Goal: Information Seeking & Learning: Find contact information

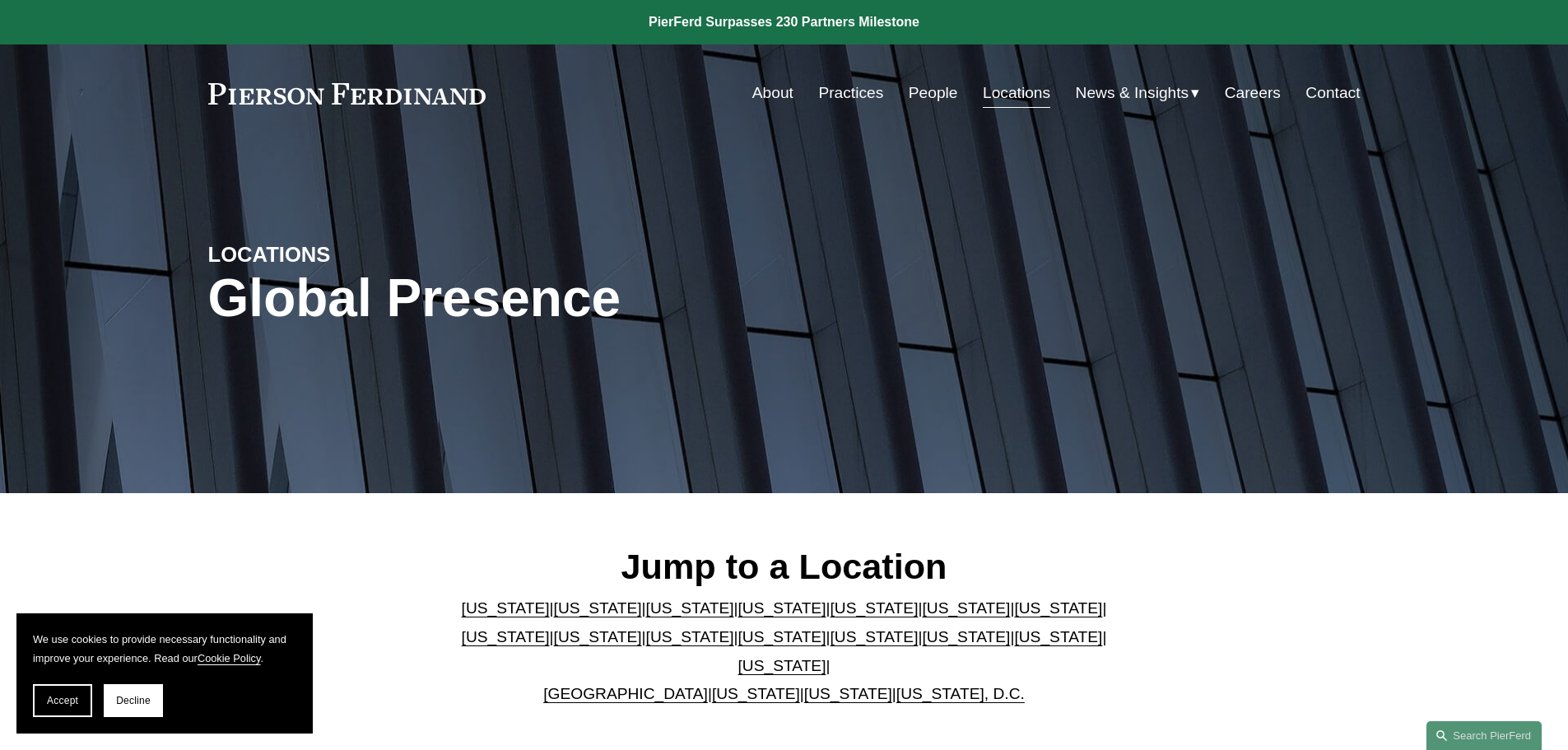
click at [666, 613] on link "[US_STATE]" at bounding box center [690, 608] width 88 height 17
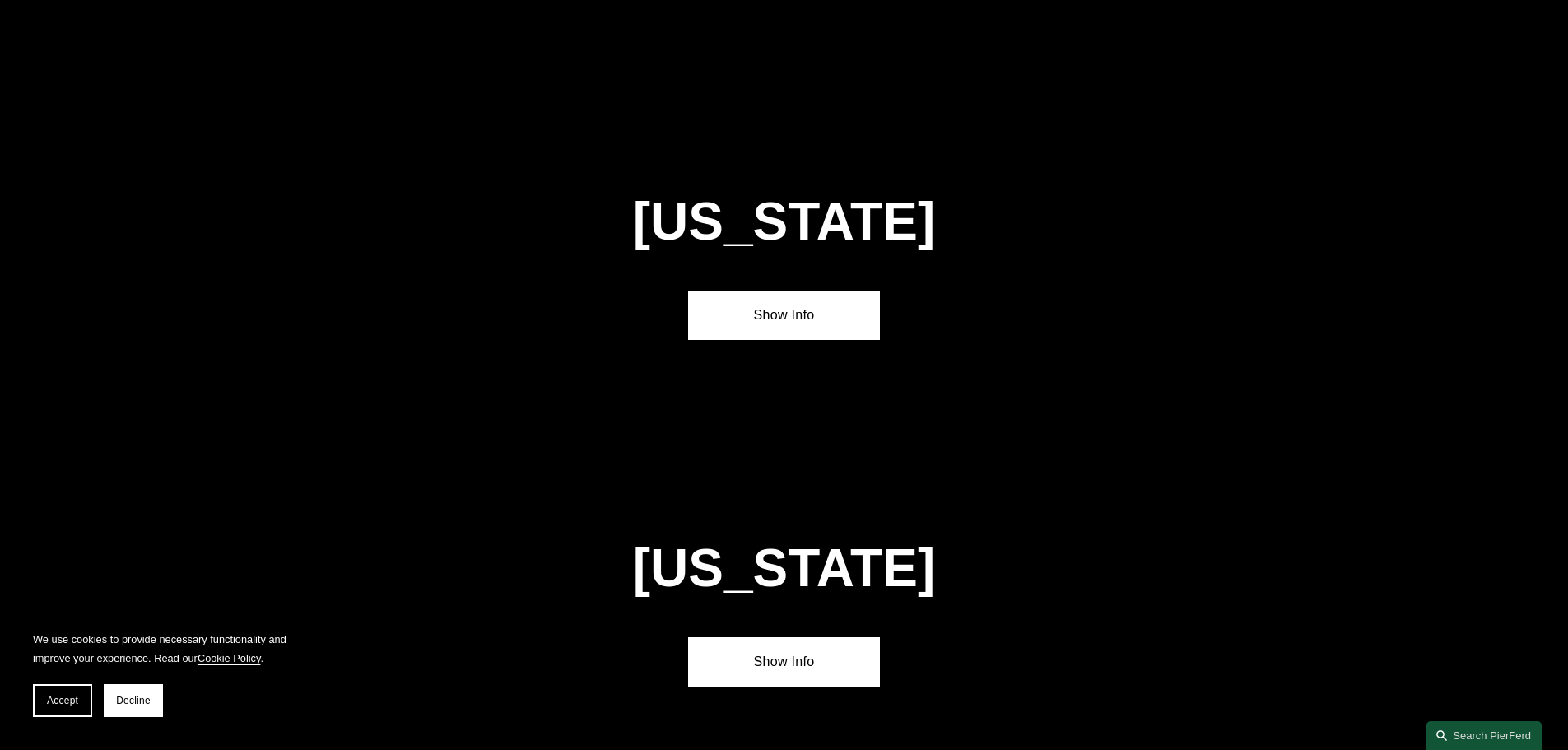
scroll to position [1441, 0]
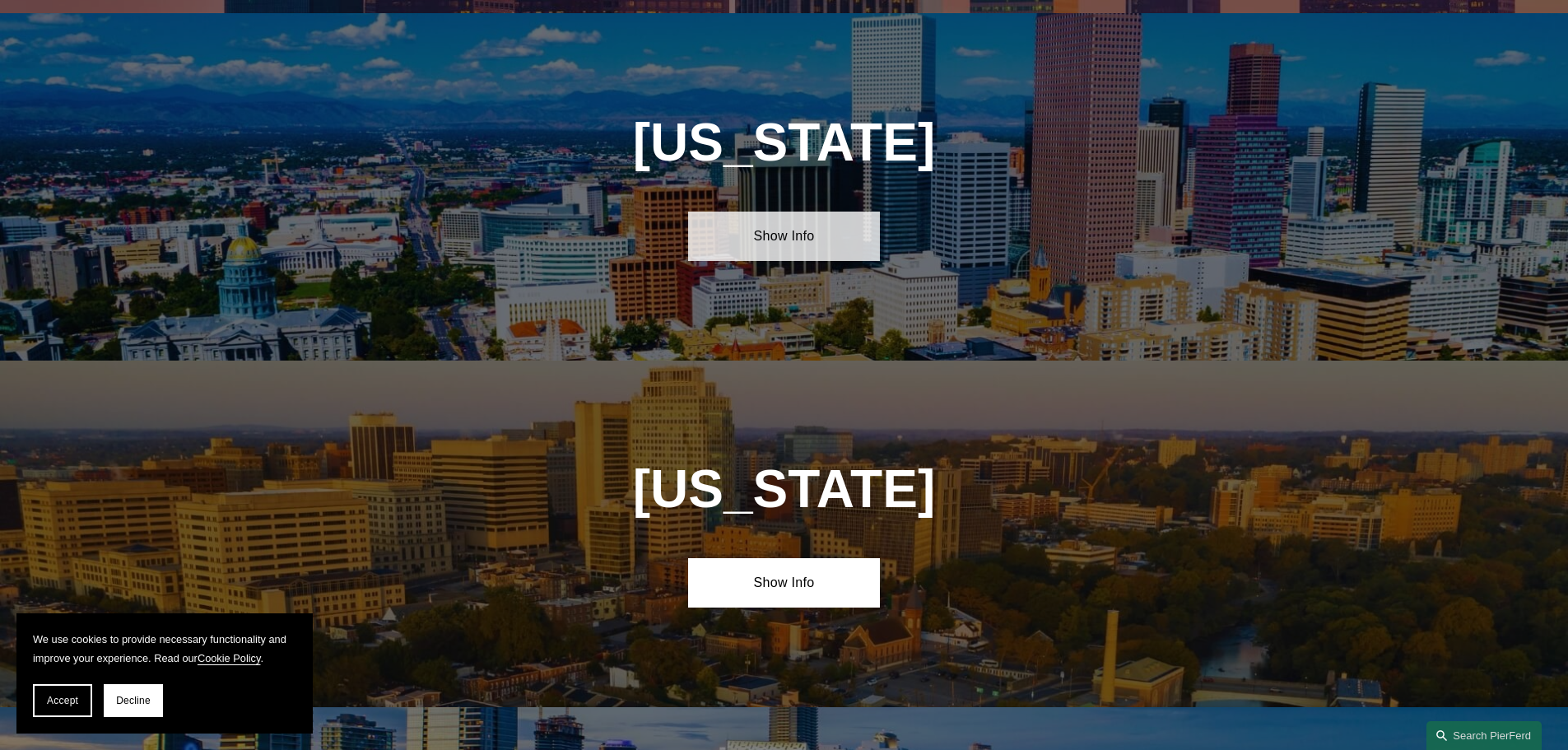
click at [776, 229] on link "Show Info" at bounding box center [783, 236] width 192 height 50
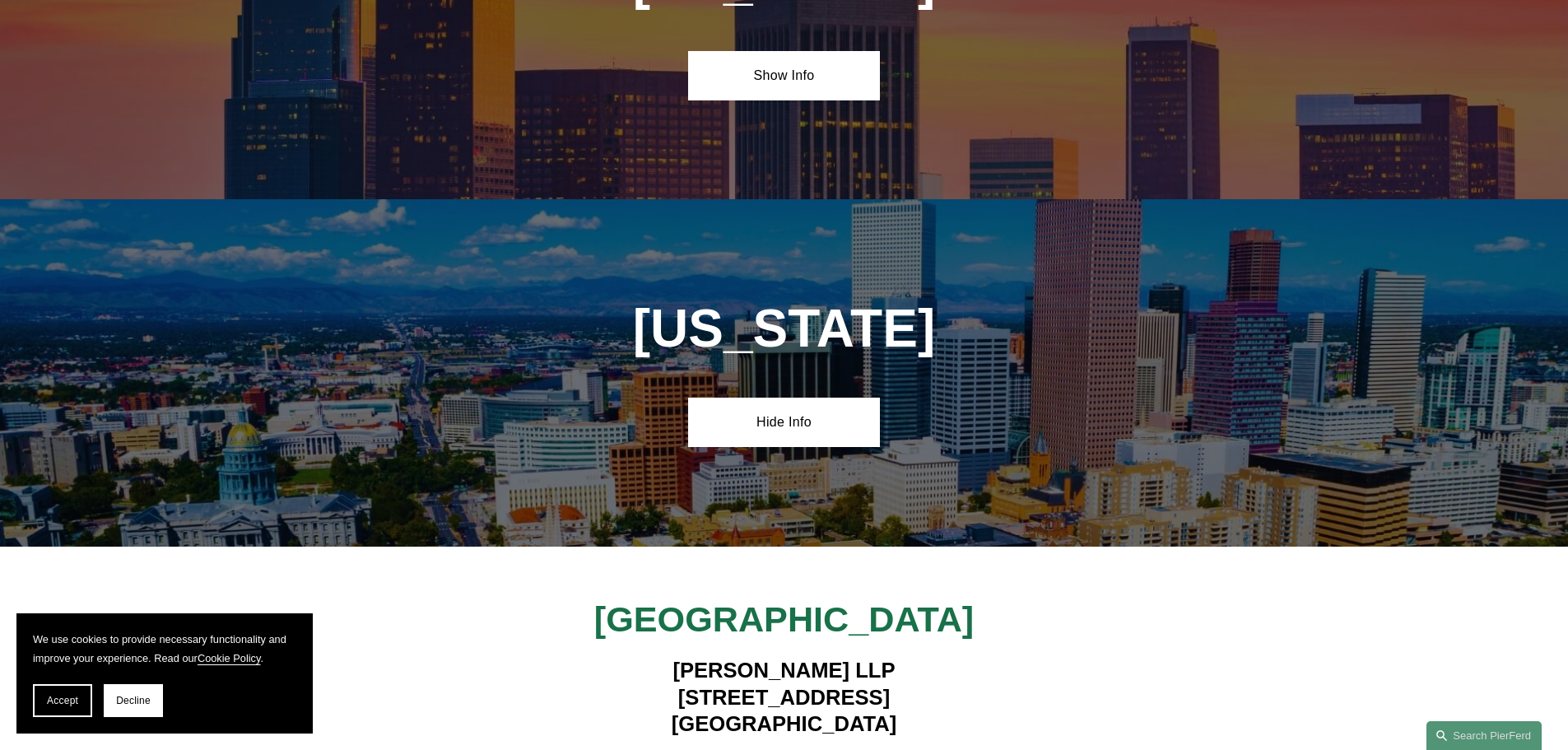
scroll to position [947, 0]
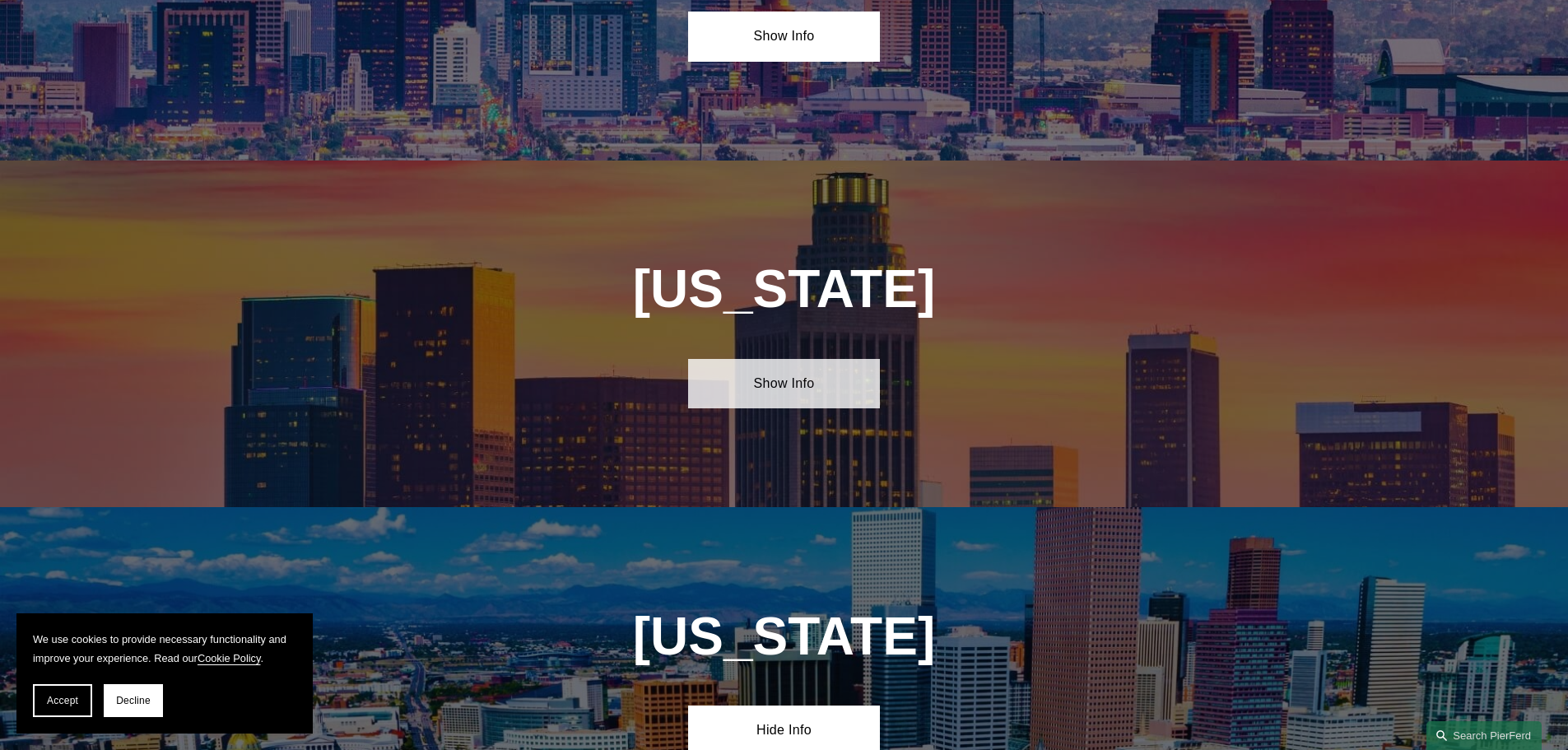
click at [766, 367] on link "Show Info" at bounding box center [783, 383] width 192 height 50
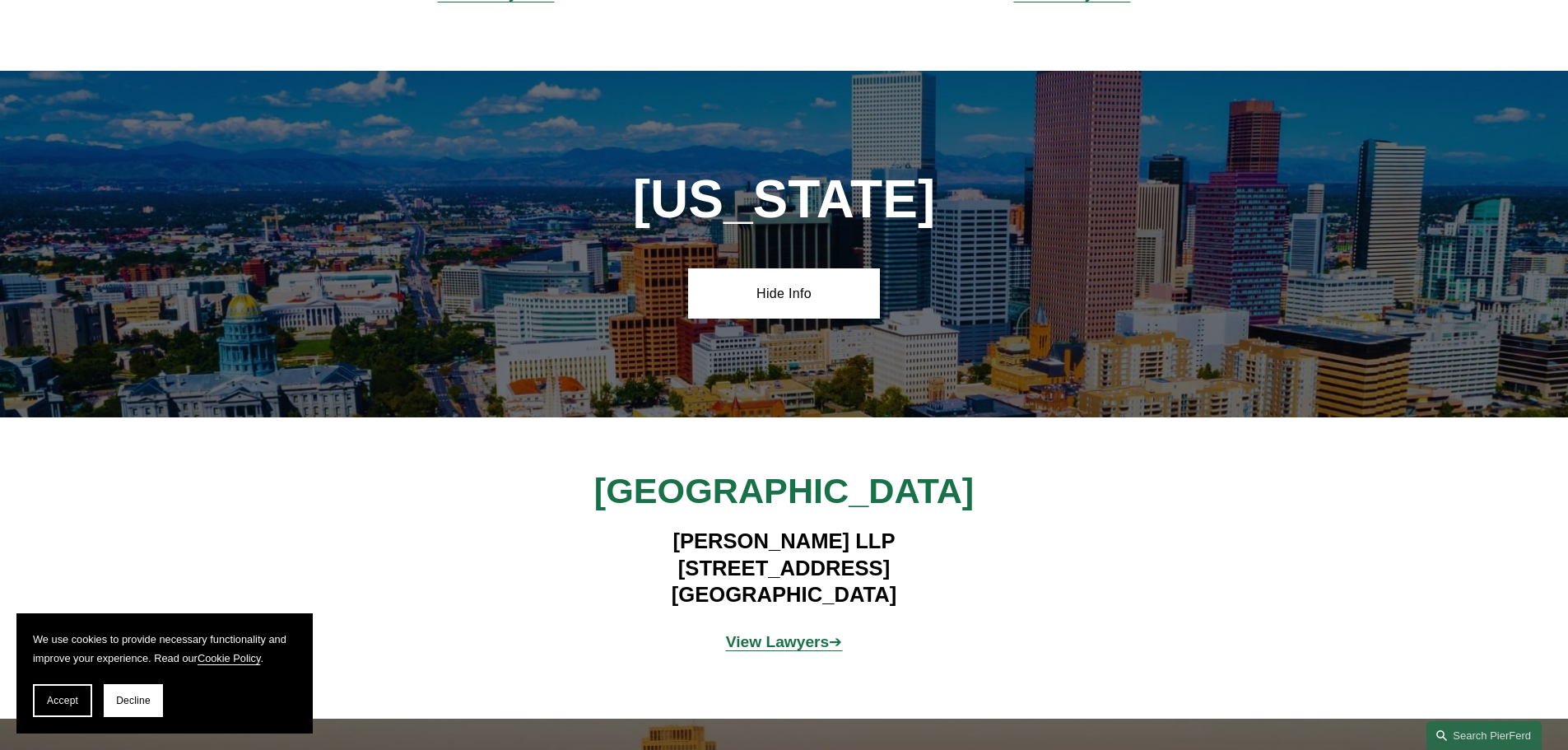
scroll to position [1688, 0]
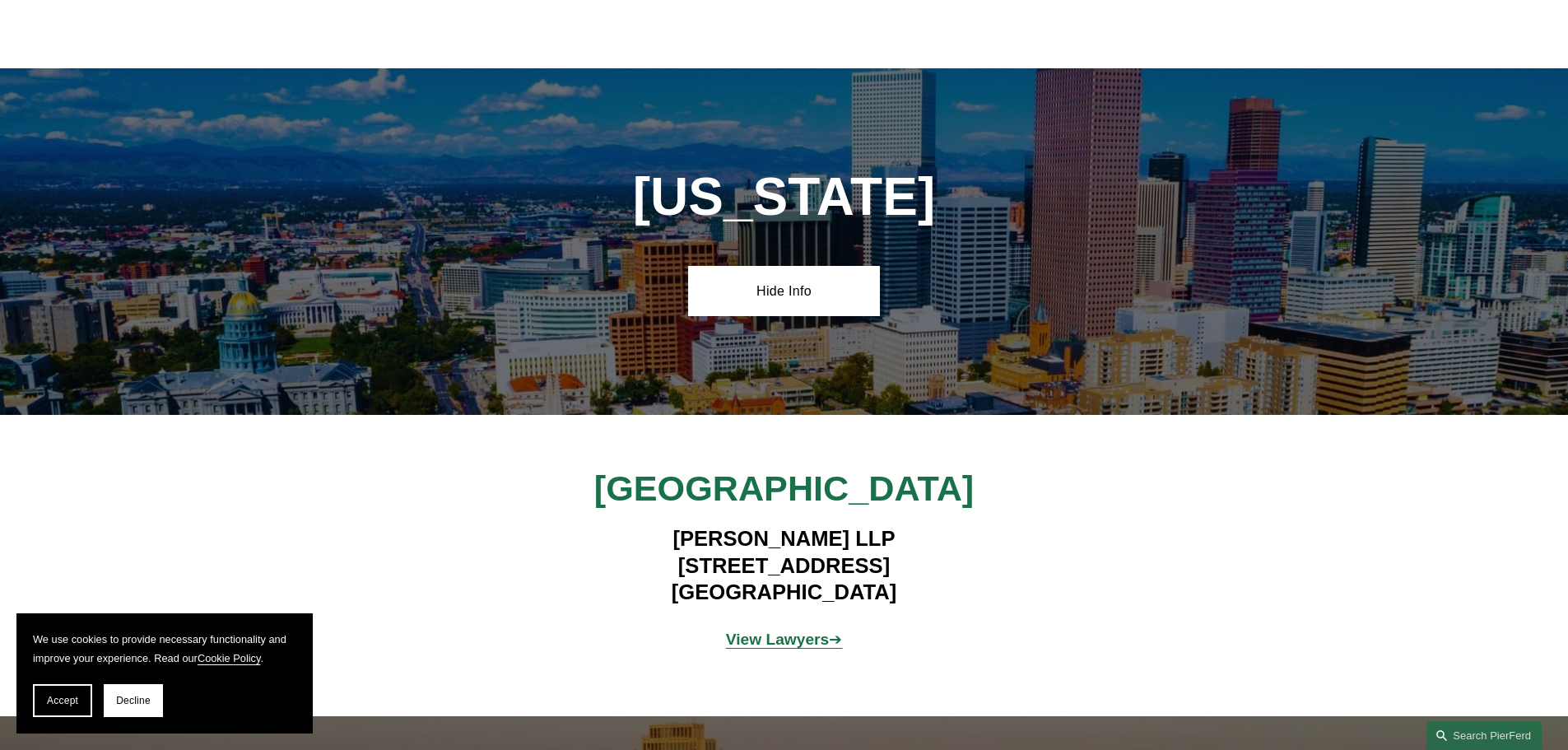
click at [767, 639] on p "View Lawyers ➔" at bounding box center [784, 640] width 384 height 29
click at [773, 631] on strong "View Lawyers" at bounding box center [777, 639] width 104 height 17
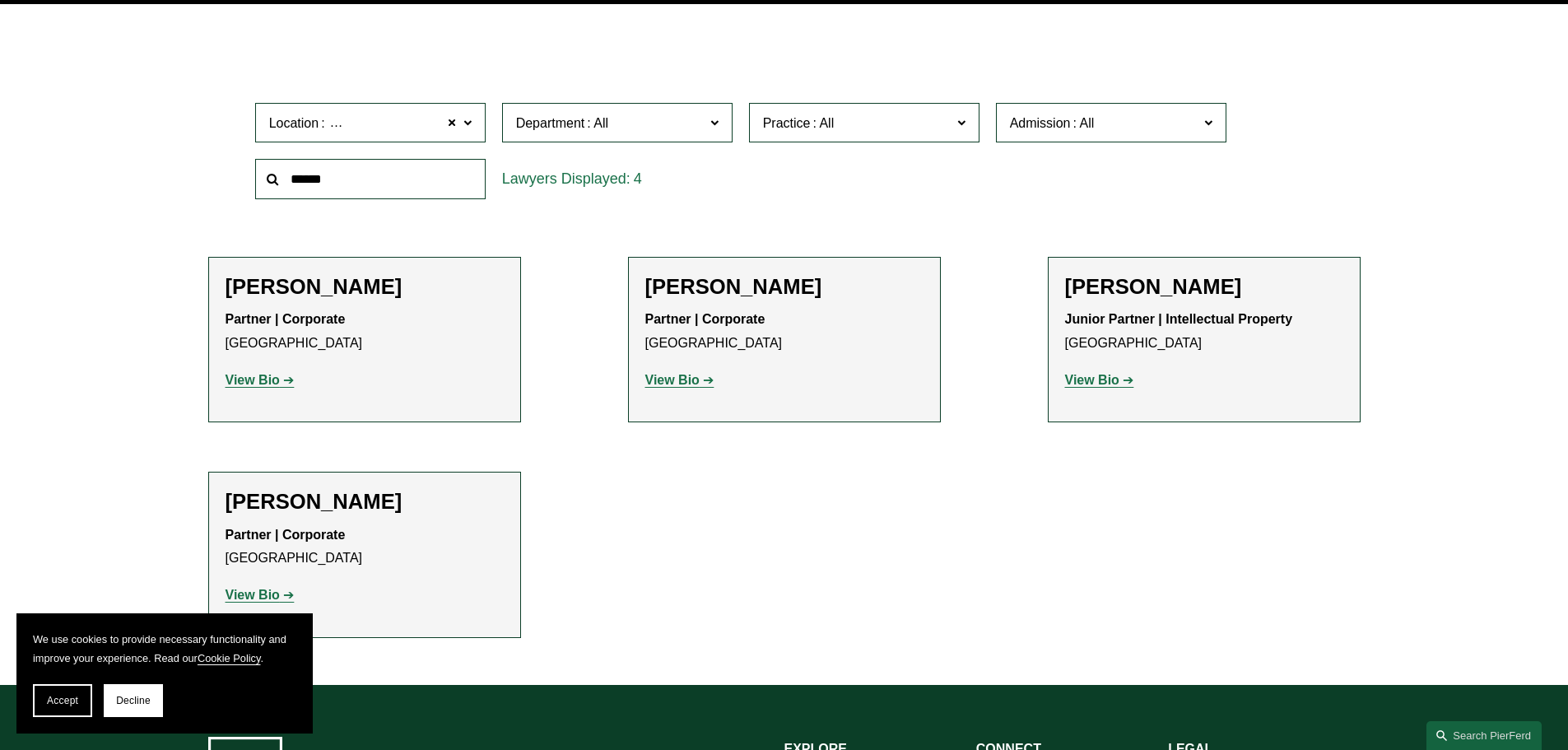
scroll to position [494, 0]
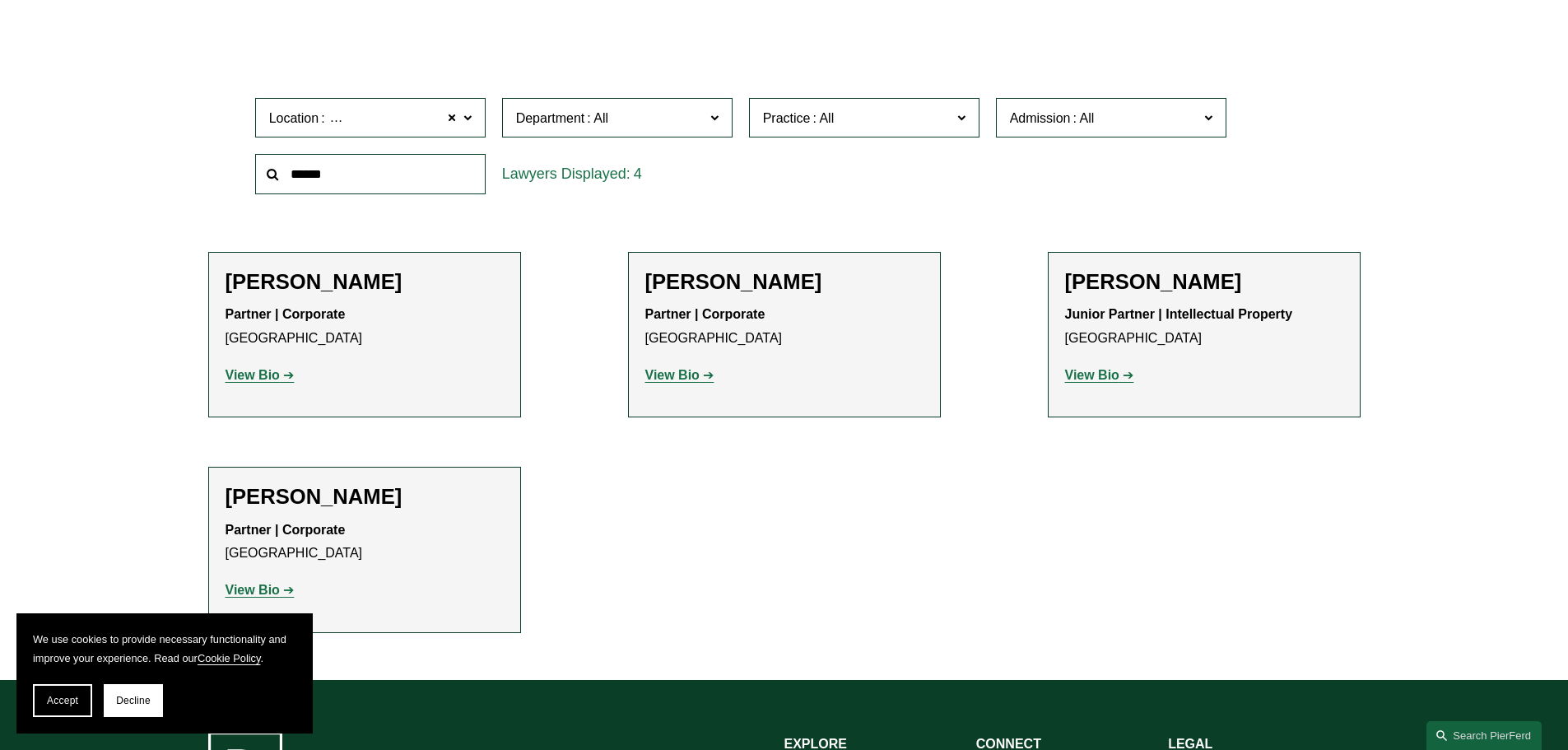
click at [251, 370] on strong "View Bio" at bounding box center [252, 375] width 54 height 14
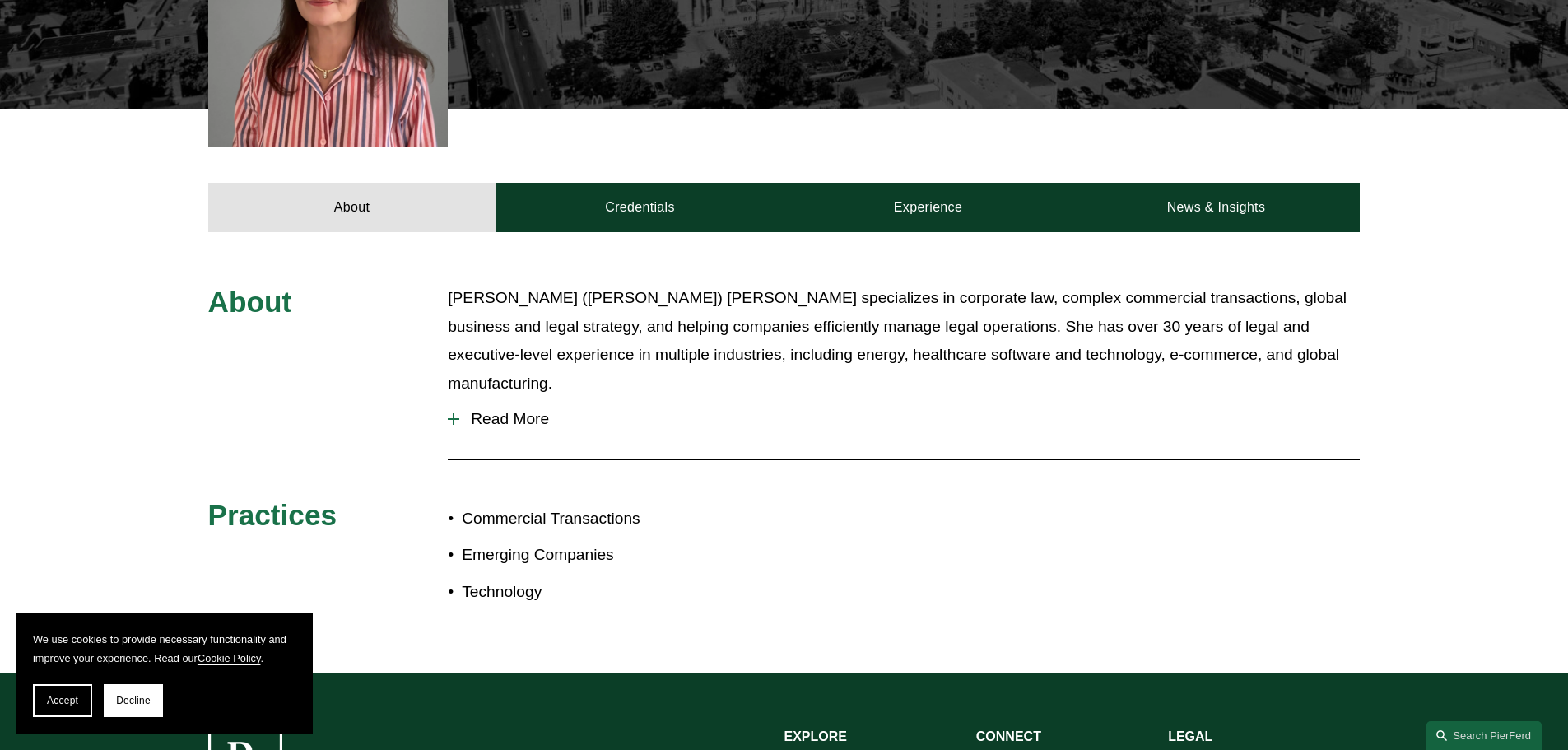
scroll to position [576, 0]
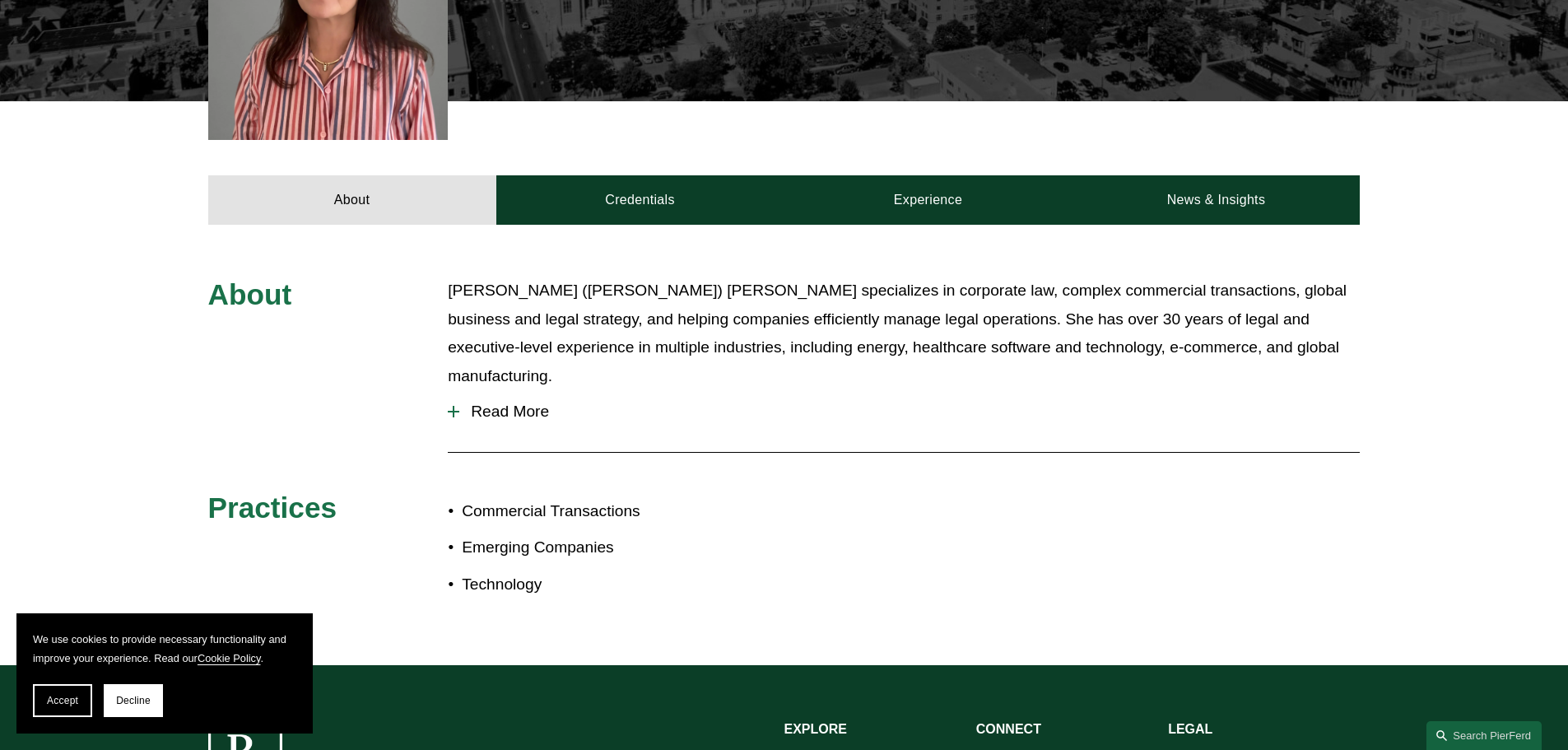
click at [527, 403] on span "Read More" at bounding box center [909, 412] width 900 height 18
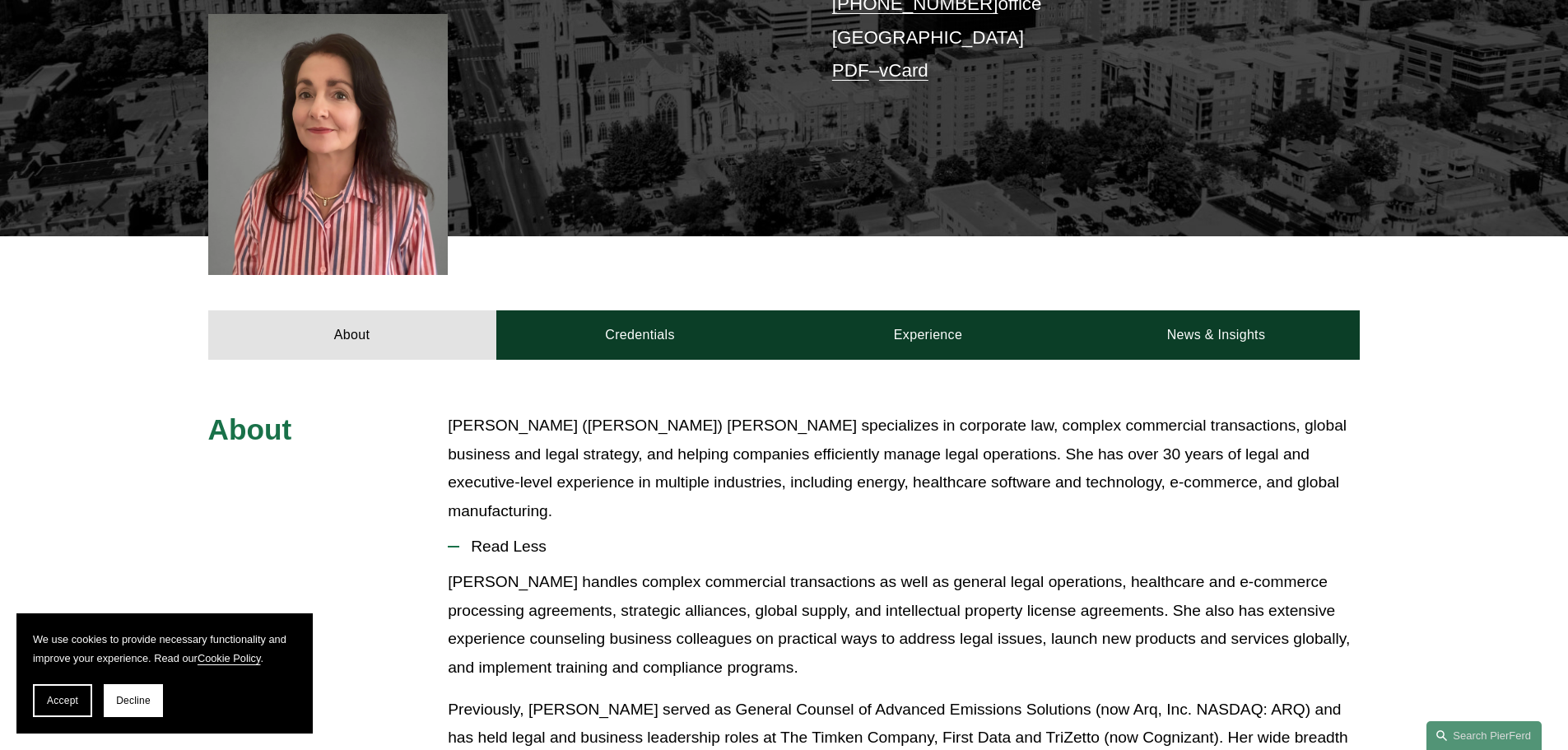
scroll to position [247, 0]
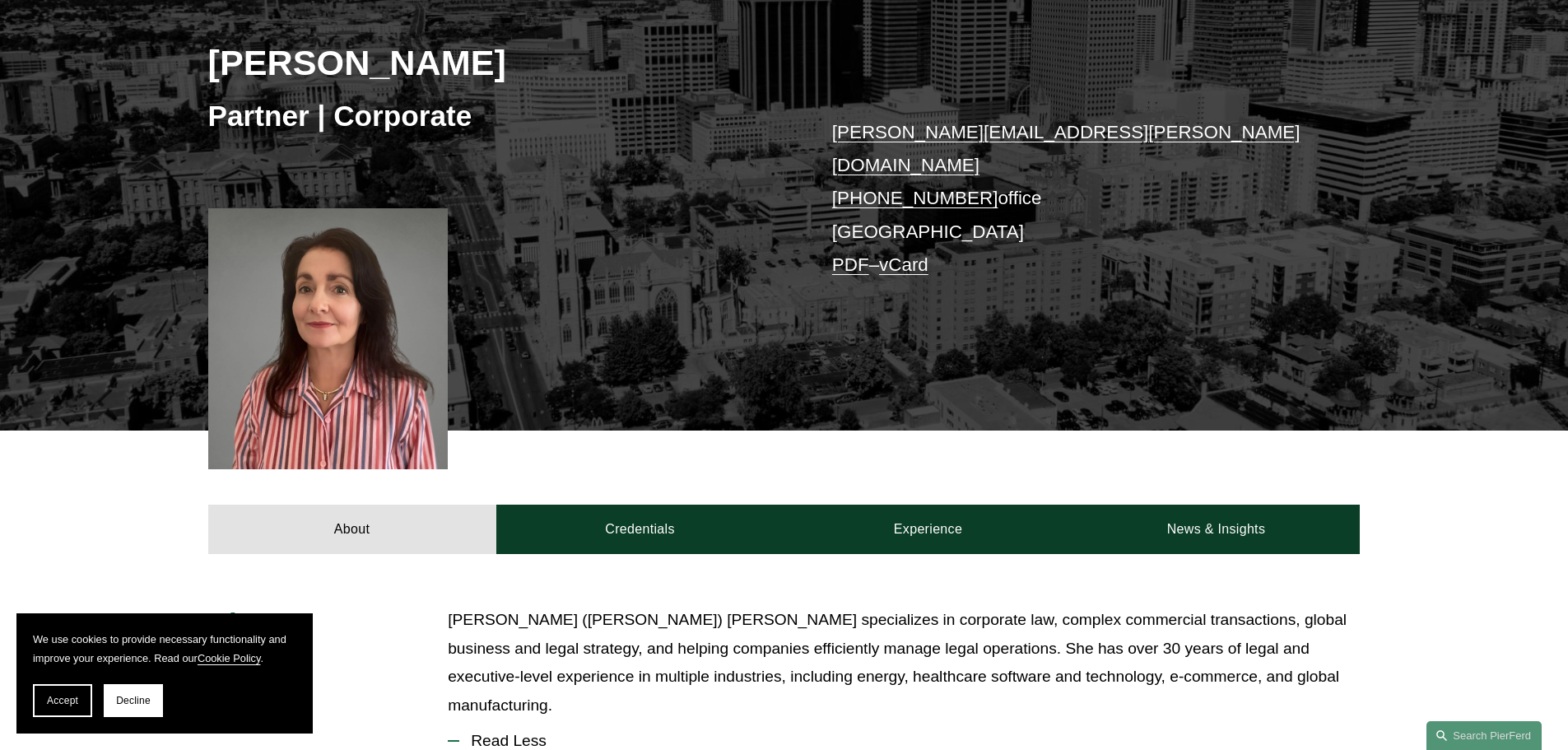
drag, startPoint x: 519, startPoint y: 62, endPoint x: 184, endPoint y: 52, distance: 335.1
click at [184, 52] on div "Christine Amrhein Partner | Corporate christine.amrhein@pierferd.com +1.720.719…" at bounding box center [784, 187] width 1568 height 489
copy h2 "Christine Amrhein"
